Goal: Transaction & Acquisition: Purchase product/service

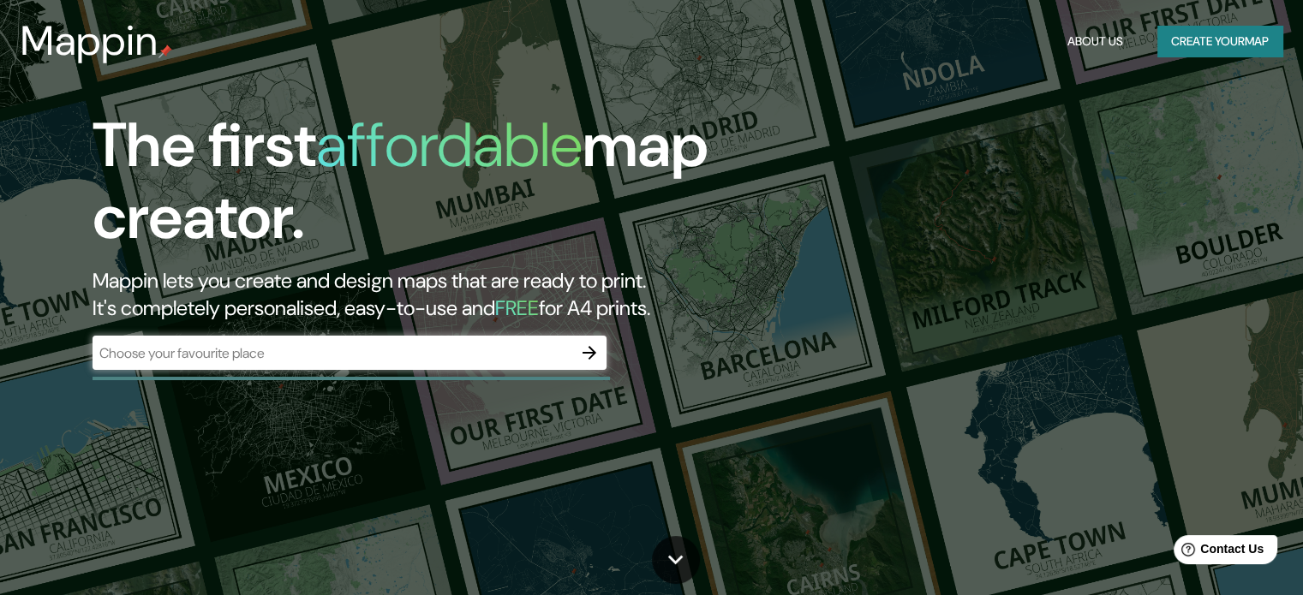
click at [182, 366] on div "​" at bounding box center [350, 353] width 514 height 34
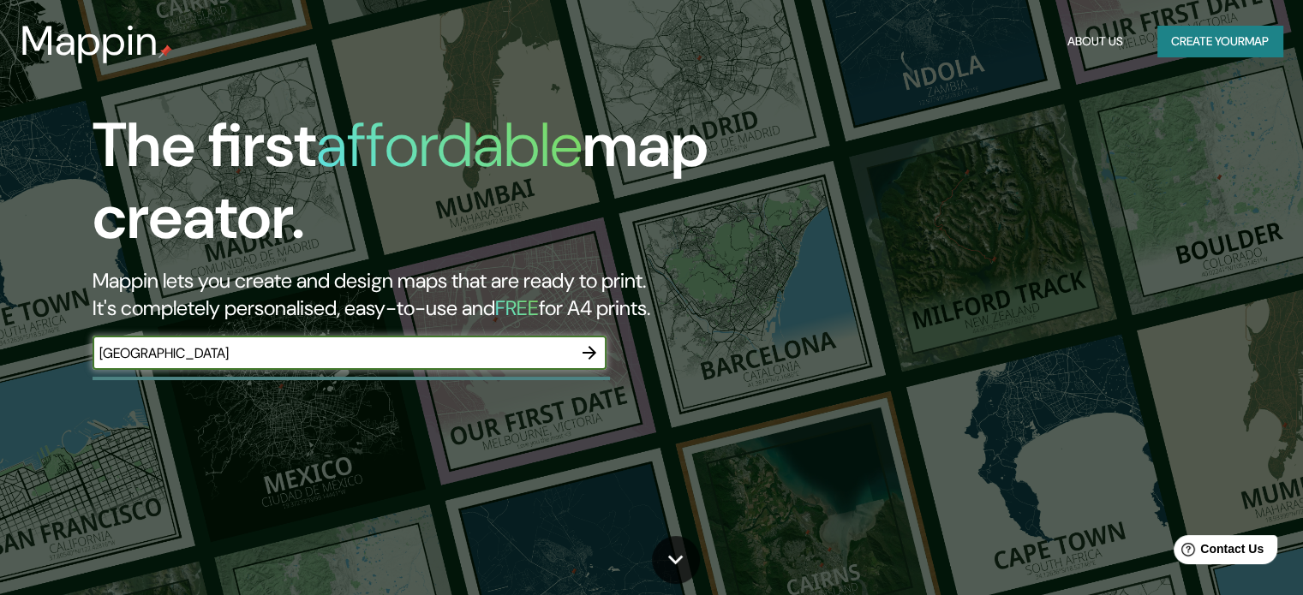
type input "[GEOGRAPHIC_DATA]"
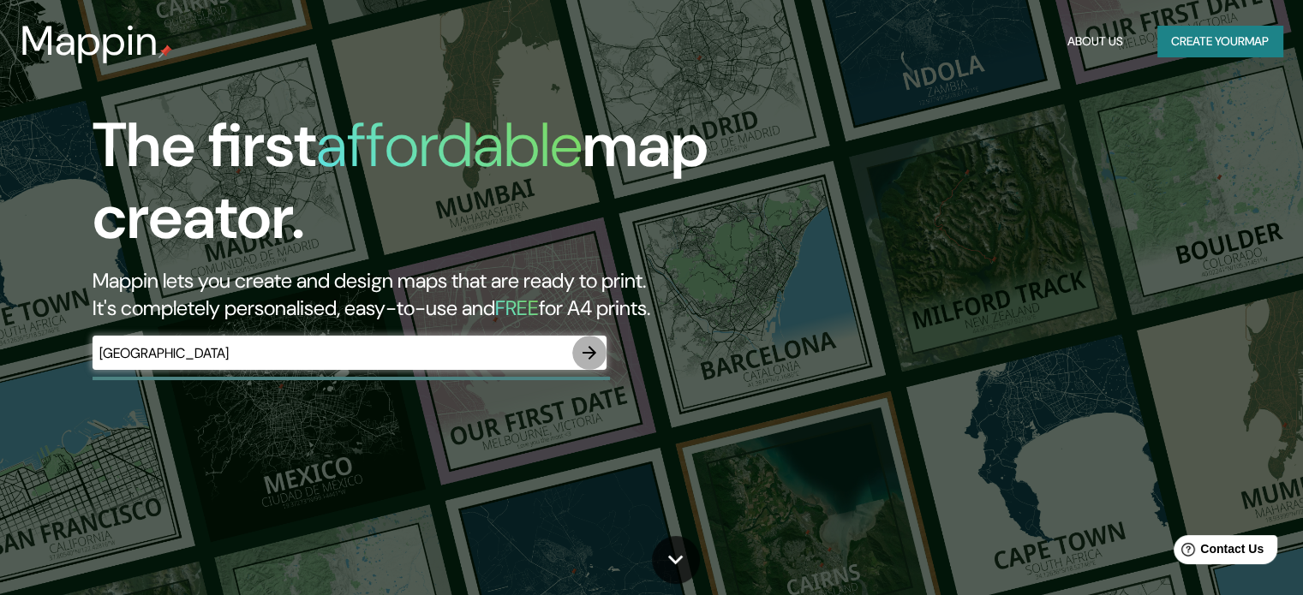
click at [586, 364] on button "button" at bounding box center [589, 353] width 34 height 34
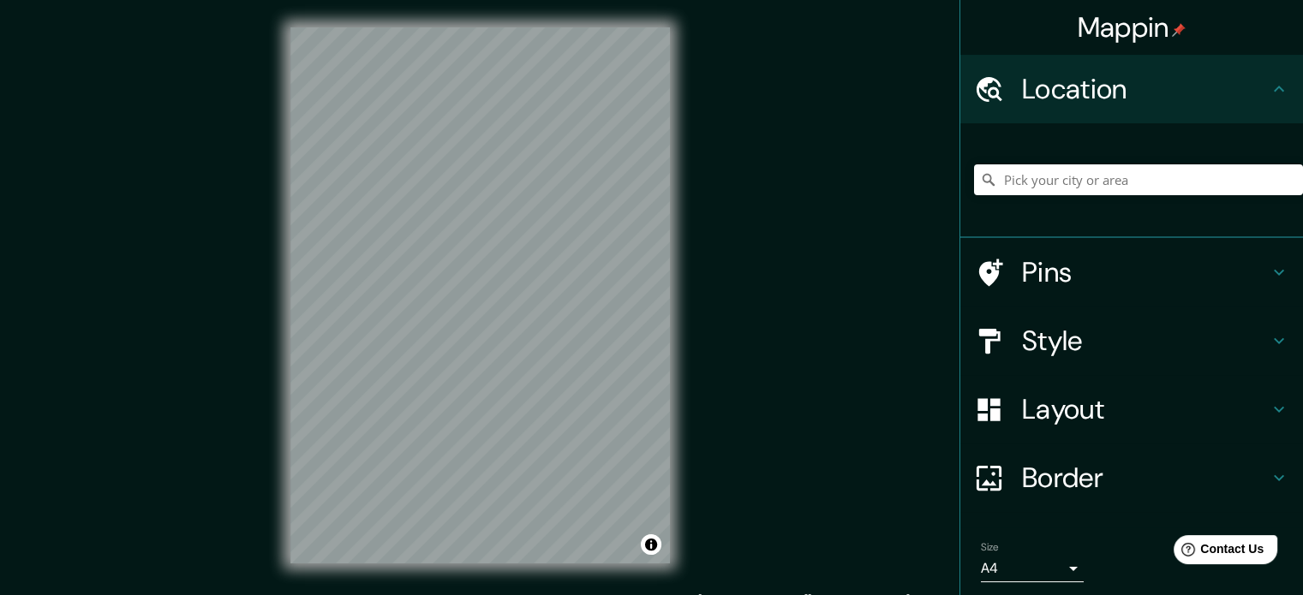
click at [1124, 270] on h4 "Pins" at bounding box center [1145, 272] width 247 height 34
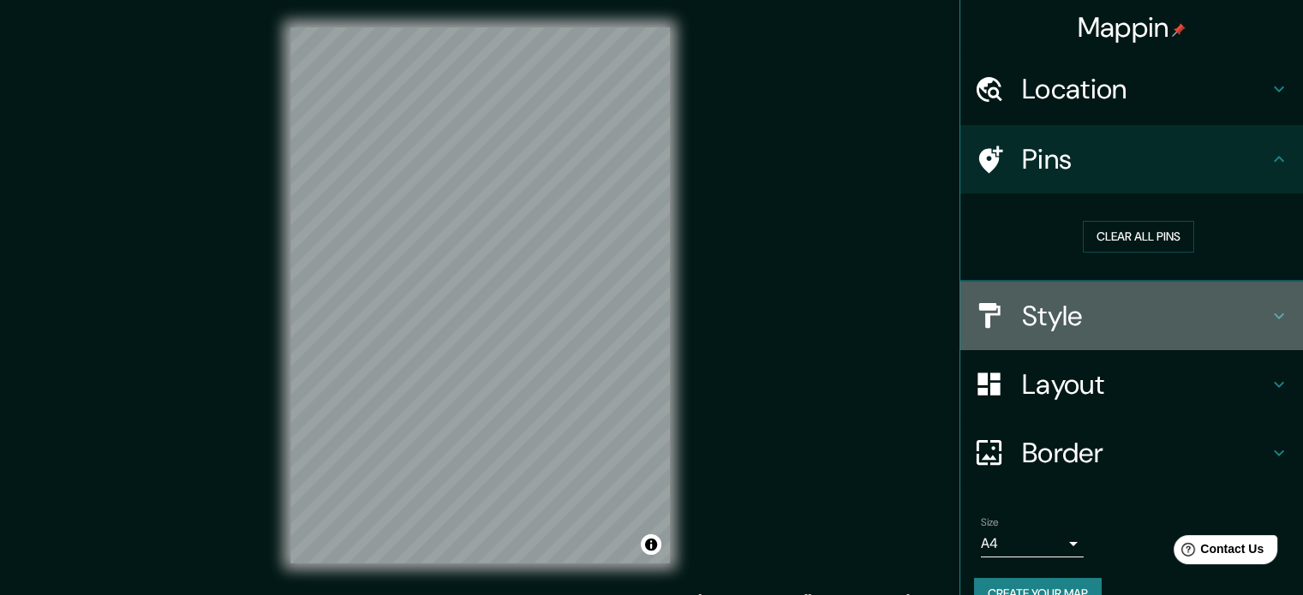
click at [1117, 299] on h4 "Style" at bounding box center [1145, 316] width 247 height 34
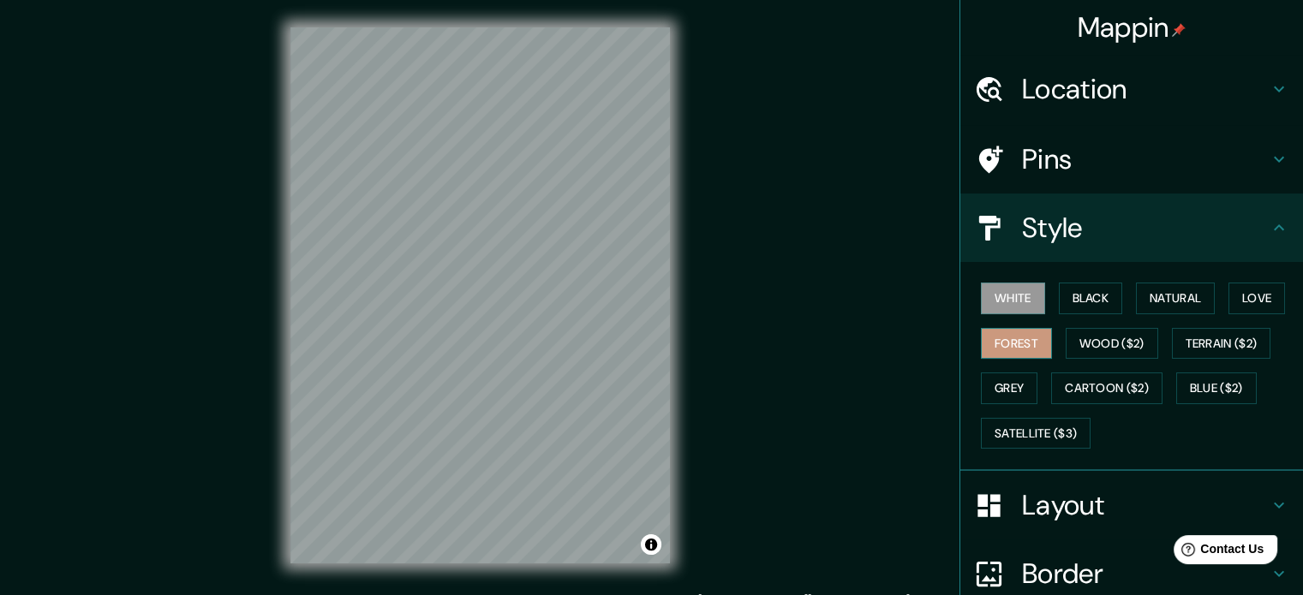
click at [990, 347] on button "Forest" at bounding box center [1016, 344] width 71 height 32
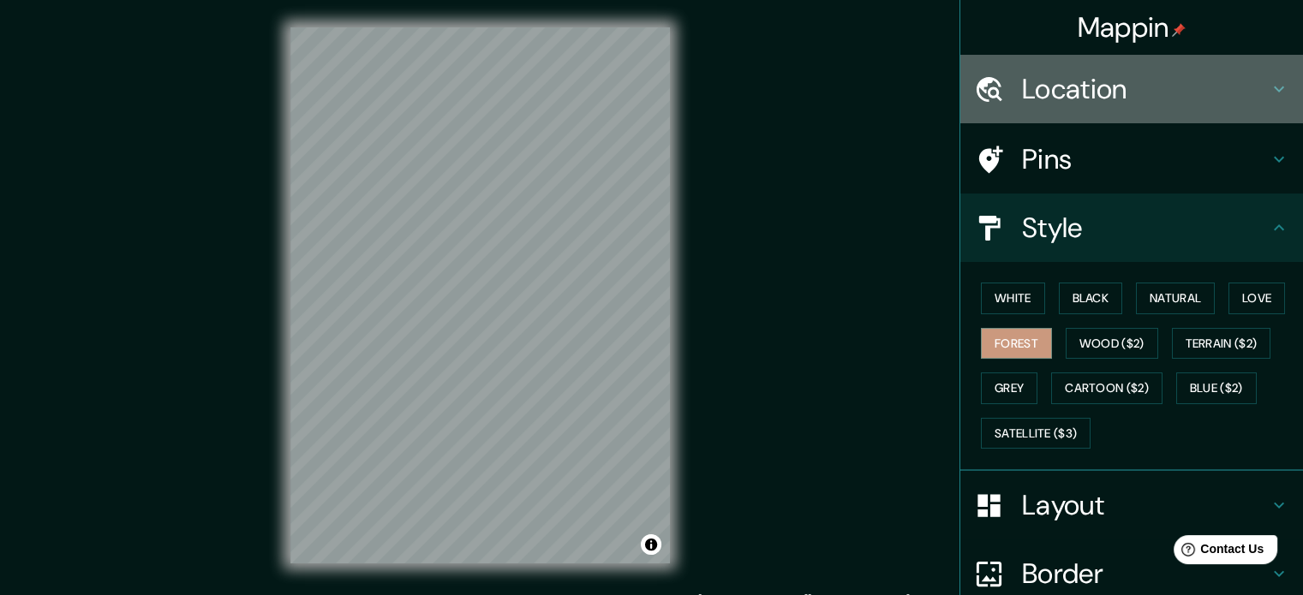
click at [1001, 71] on div "Location" at bounding box center [1131, 89] width 343 height 69
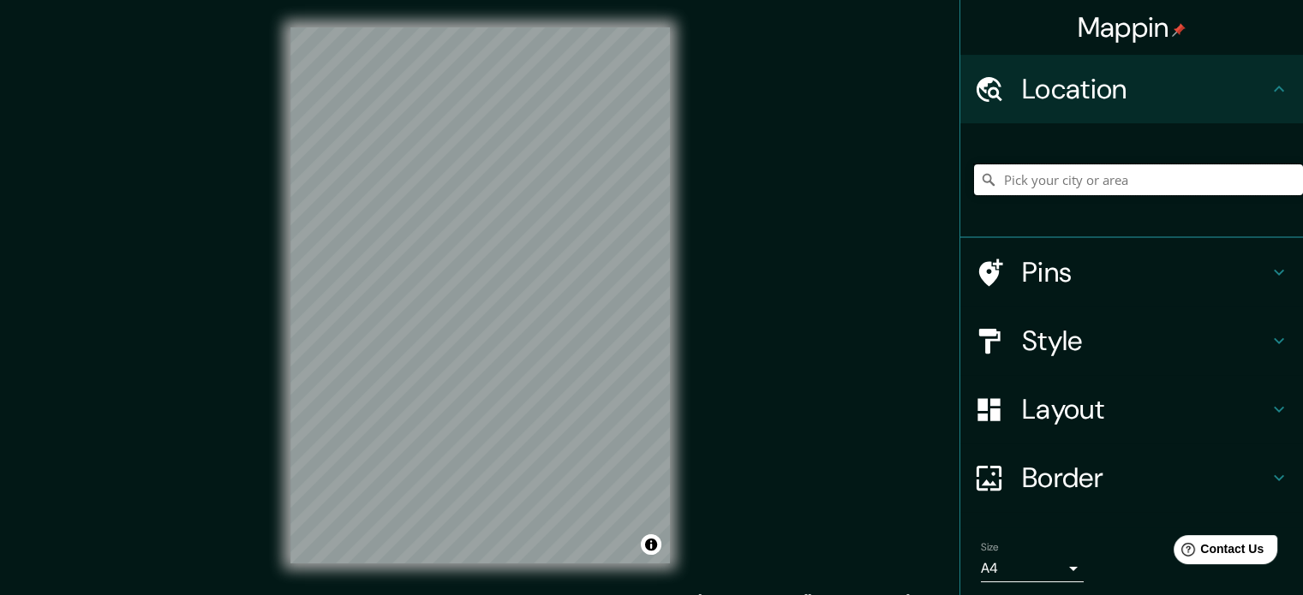
click at [1033, 175] on input "Pick your city or area" at bounding box center [1138, 179] width 329 height 31
click at [1055, 262] on h4 "Pins" at bounding box center [1145, 272] width 247 height 34
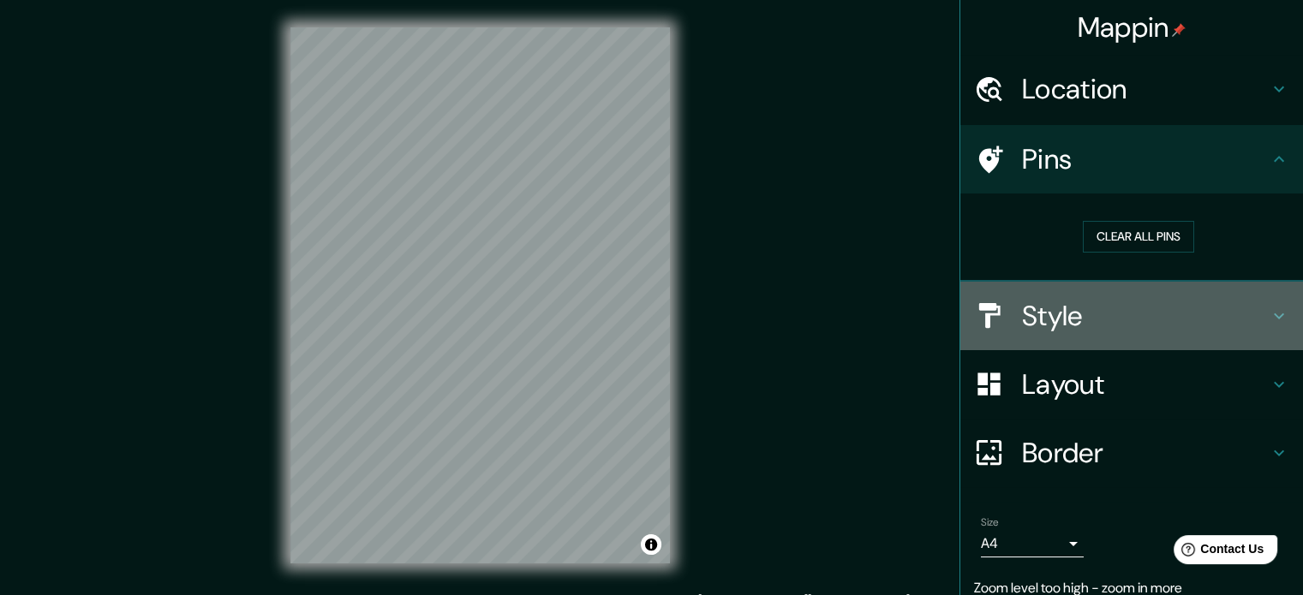
click at [1062, 306] on h4 "Style" at bounding box center [1145, 316] width 247 height 34
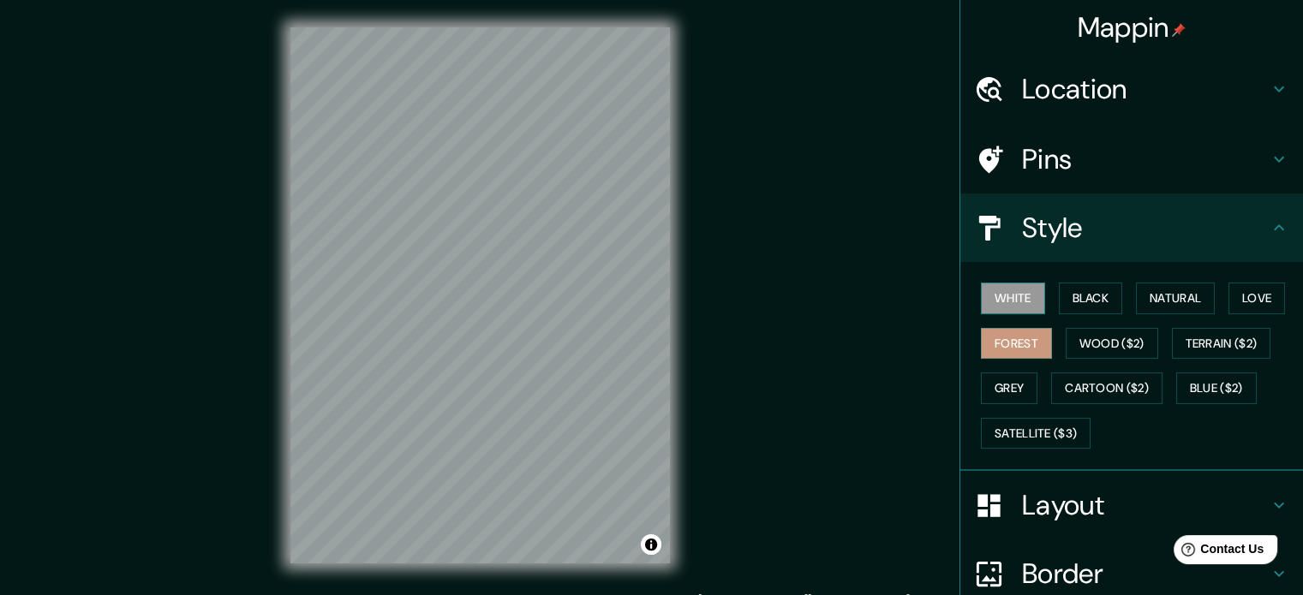
click at [1001, 308] on button "White" at bounding box center [1013, 299] width 64 height 32
click at [1059, 303] on button "Black" at bounding box center [1091, 299] width 64 height 32
click at [1014, 342] on button "Forest" at bounding box center [1016, 344] width 71 height 32
click at [1024, 87] on h4 "Location" at bounding box center [1145, 89] width 247 height 34
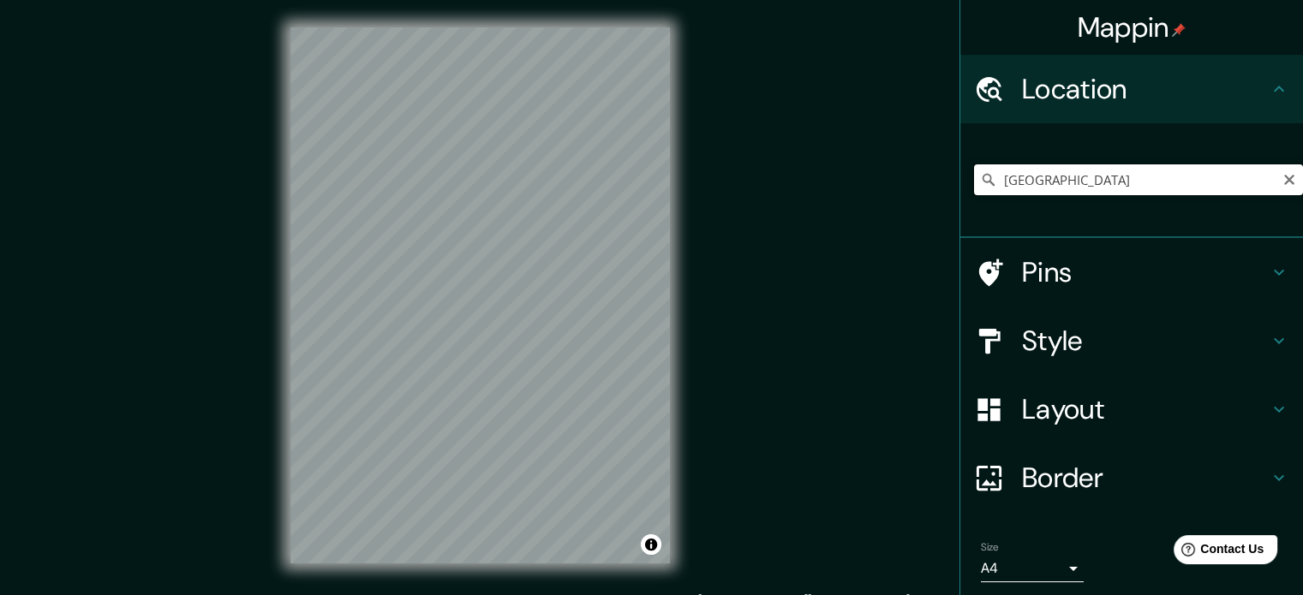
click at [1025, 180] on input "[GEOGRAPHIC_DATA]" at bounding box center [1138, 179] width 329 height 31
click at [1103, 186] on input "[GEOGRAPHIC_DATA], [GEOGRAPHIC_DATA], [GEOGRAPHIC_DATA]" at bounding box center [1138, 179] width 329 height 31
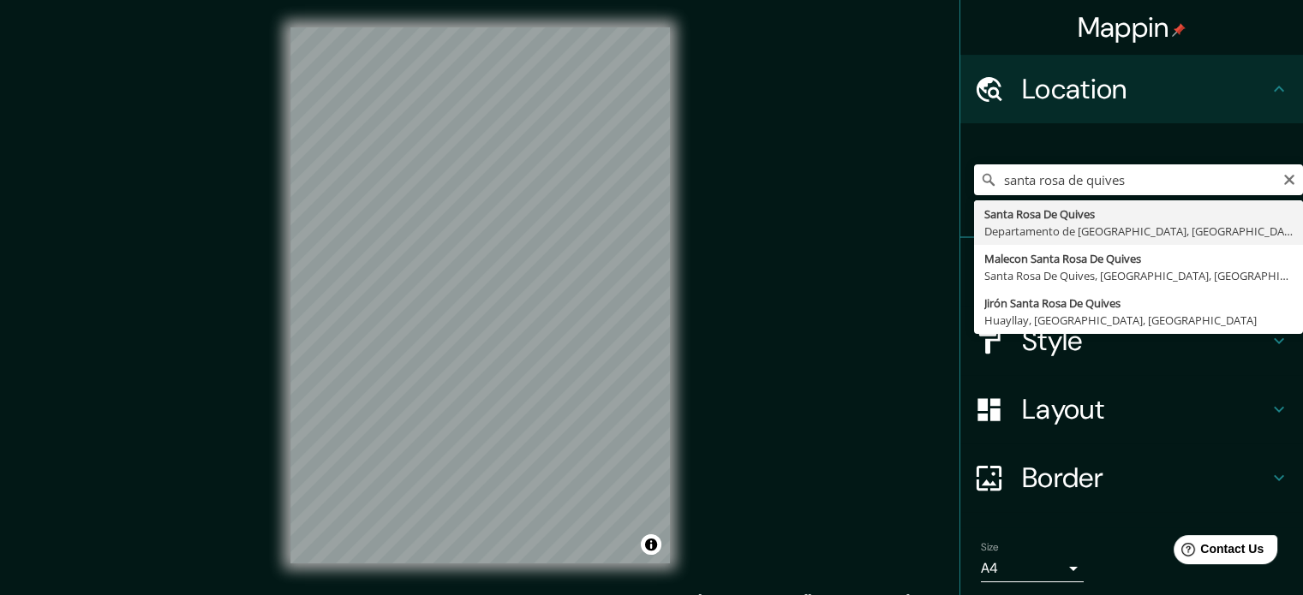
type input "Santa Rosa De Quives, [GEOGRAPHIC_DATA], [GEOGRAPHIC_DATA]"
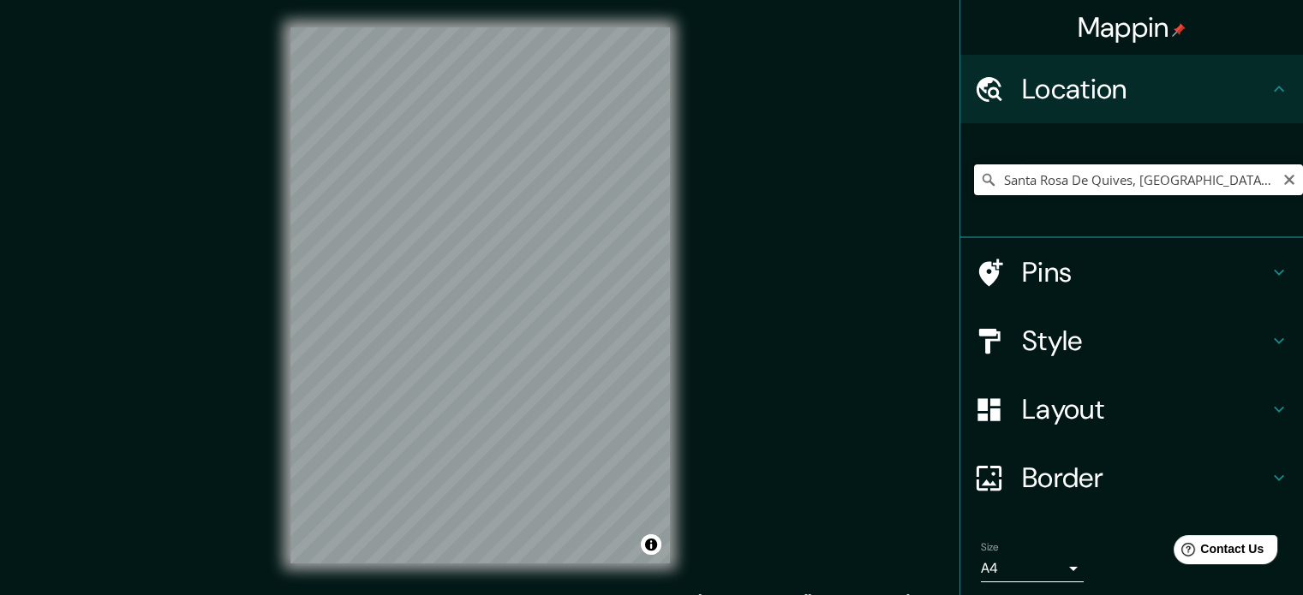
click at [1192, 183] on input "Santa Rosa De Quives, [GEOGRAPHIC_DATA], [GEOGRAPHIC_DATA]" at bounding box center [1138, 179] width 329 height 31
click at [1192, 182] on input "Santa Rosa De Quives, [GEOGRAPHIC_DATA], [GEOGRAPHIC_DATA]" at bounding box center [1138, 179] width 329 height 31
click at [1201, 182] on input "Santa Rosa De Quives, [GEOGRAPHIC_DATA], [GEOGRAPHIC_DATA]" at bounding box center [1138, 179] width 329 height 31
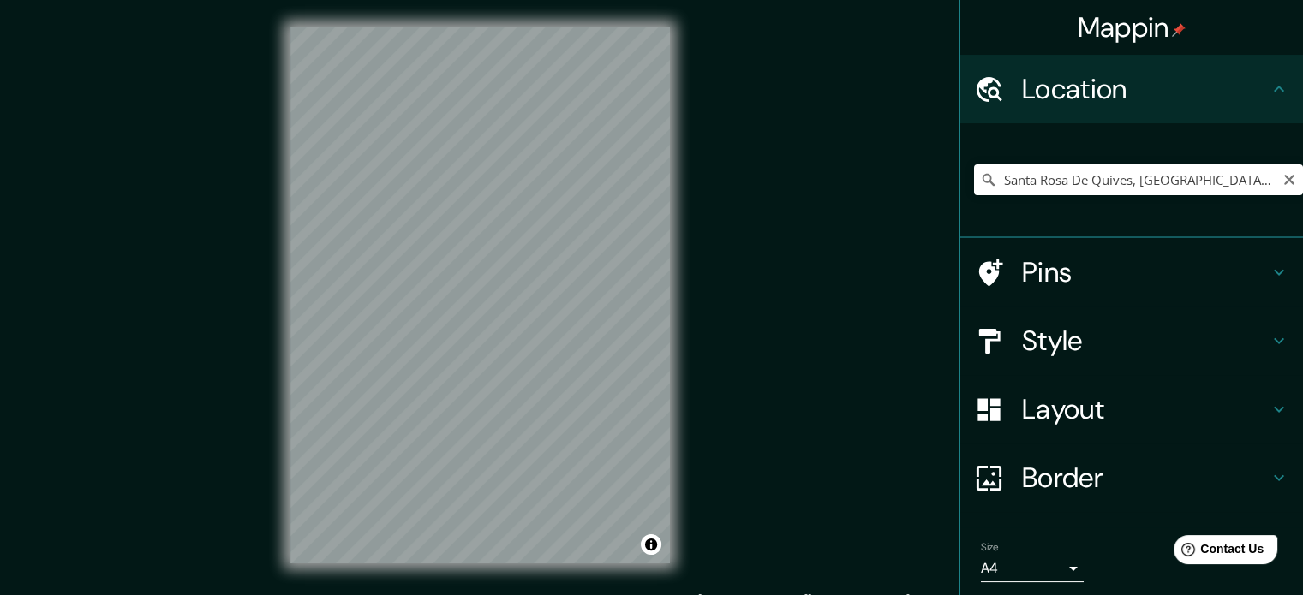
click at [980, 178] on icon at bounding box center [988, 179] width 17 height 17
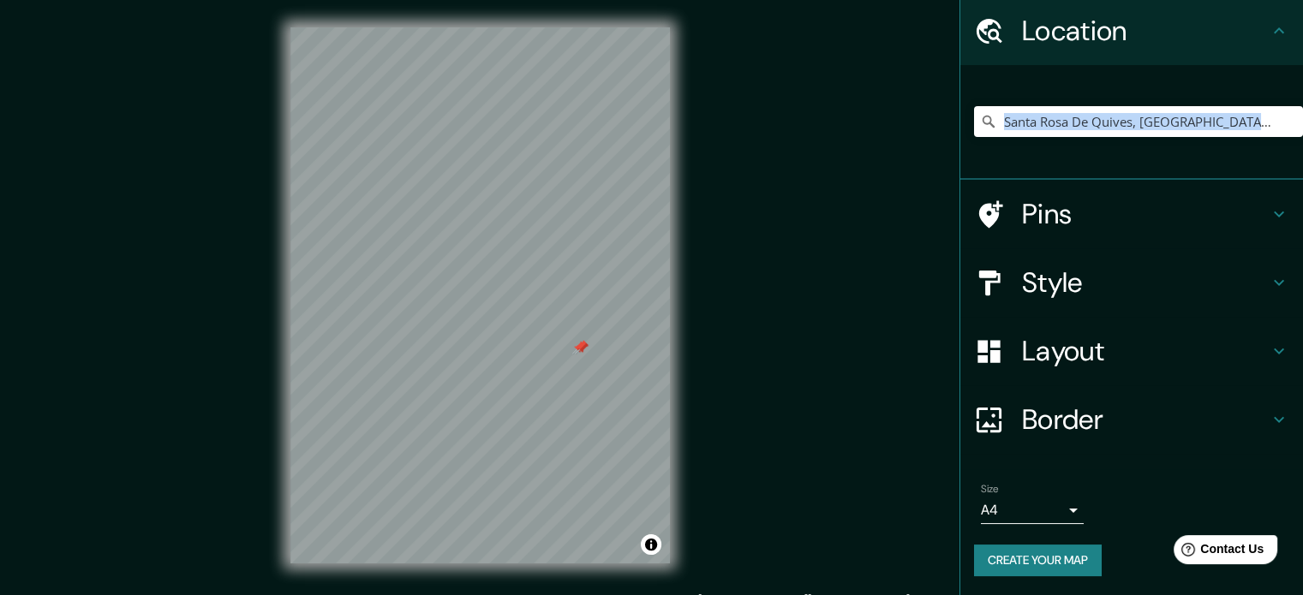
click at [577, 354] on div at bounding box center [582, 348] width 14 height 14
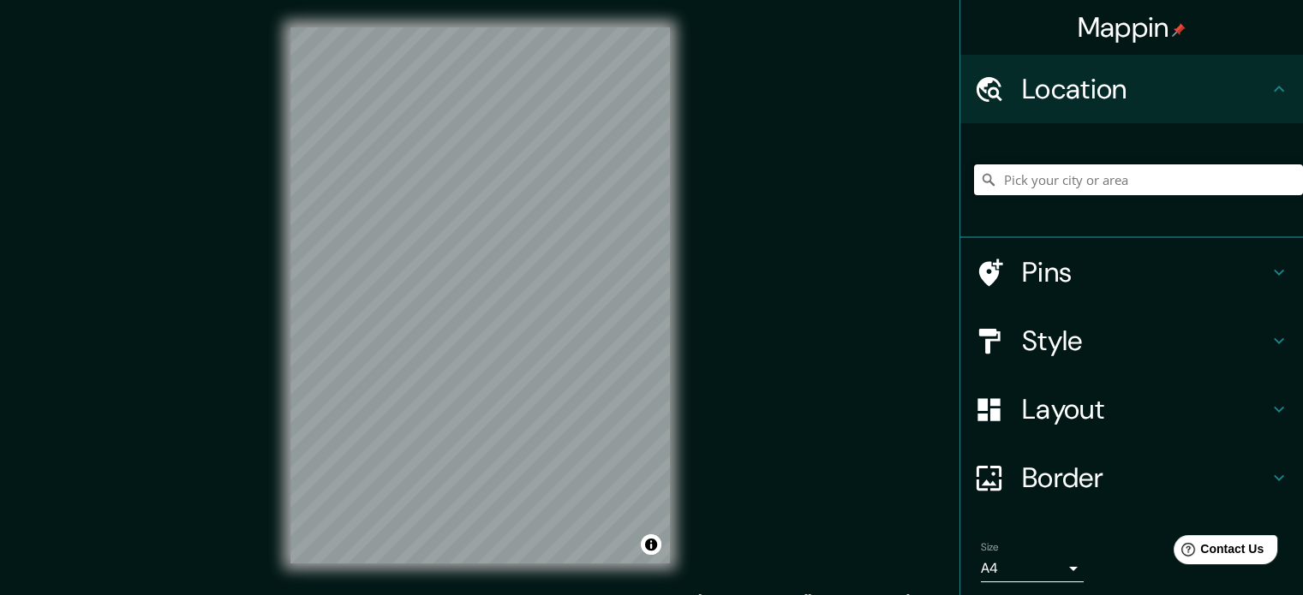
click at [1051, 181] on input "Pick your city or area" at bounding box center [1138, 179] width 329 height 31
type input "a"
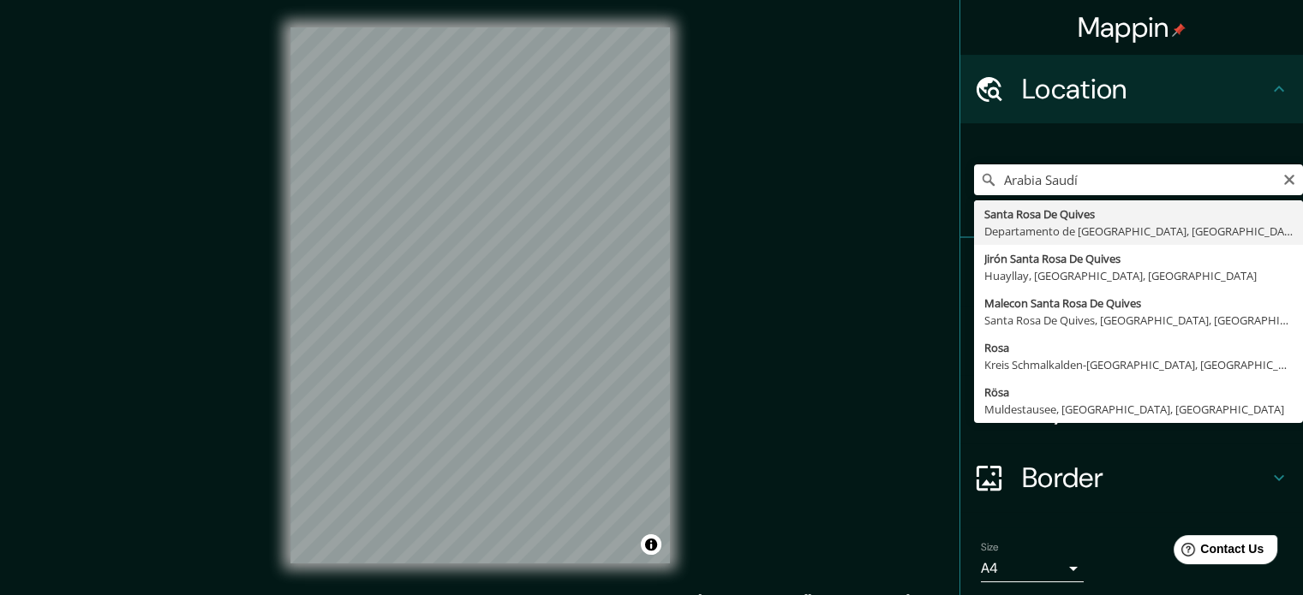
type input "Santa Rosa De Quives, [GEOGRAPHIC_DATA], [GEOGRAPHIC_DATA]"
